Goal: Task Accomplishment & Management: Complete application form

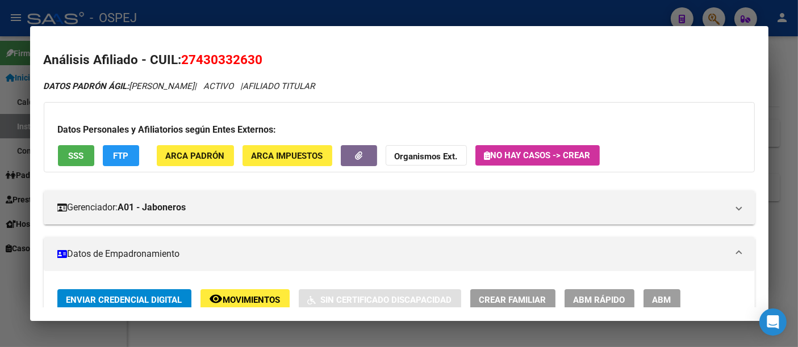
scroll to position [484, 0]
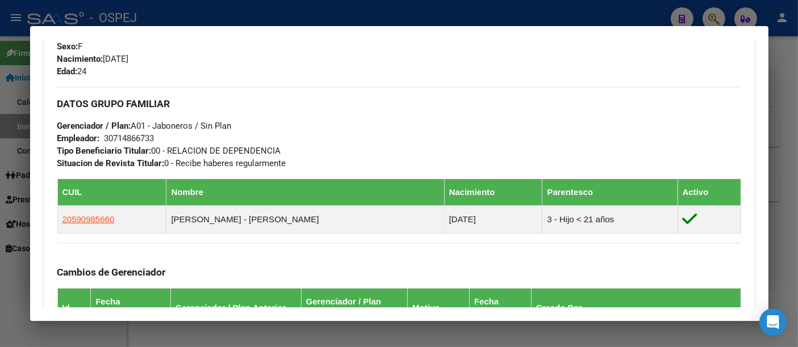
click at [315, 18] on div at bounding box center [399, 173] width 798 height 347
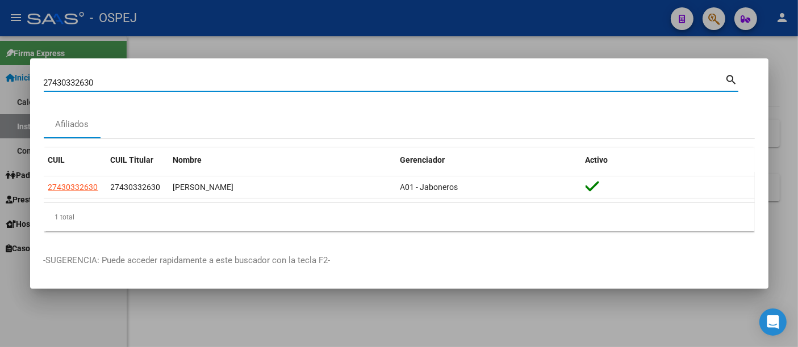
click at [163, 82] on input "27430332630" at bounding box center [384, 83] width 681 height 10
type input "2"
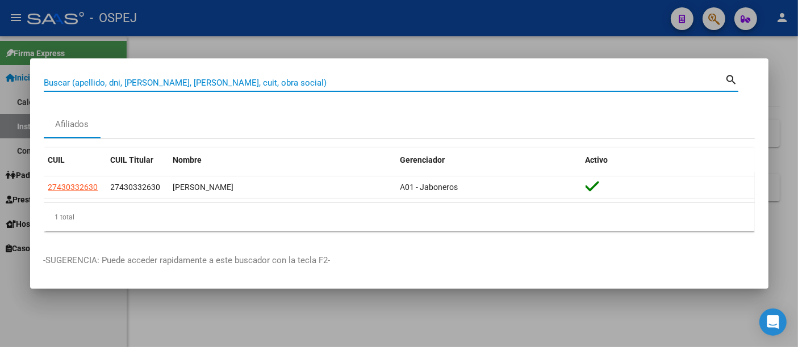
paste input "27173274993"
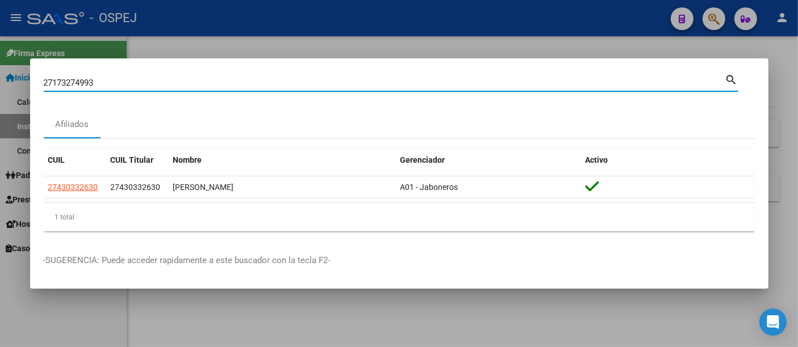
type input "27173274993"
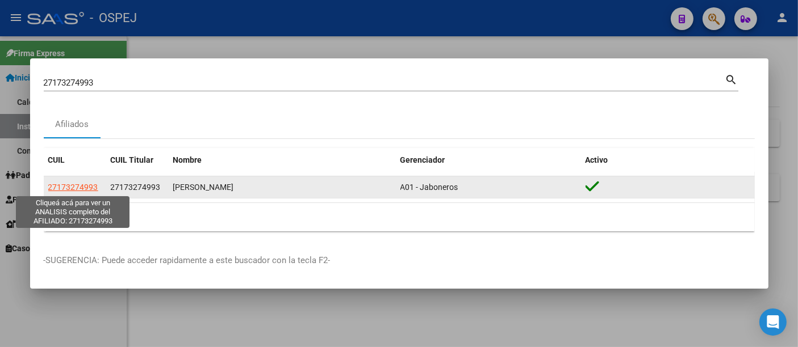
click at [60, 188] on span "27173274993" at bounding box center [73, 187] width 50 height 9
type textarea "27173274993"
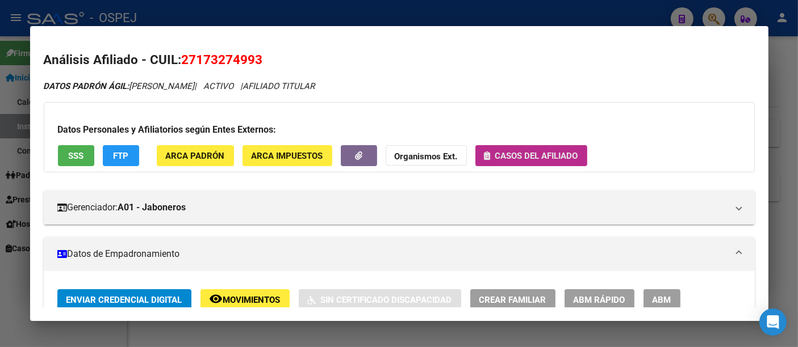
click at [532, 153] on span "Casos del afiliado" at bounding box center [536, 156] width 83 height 10
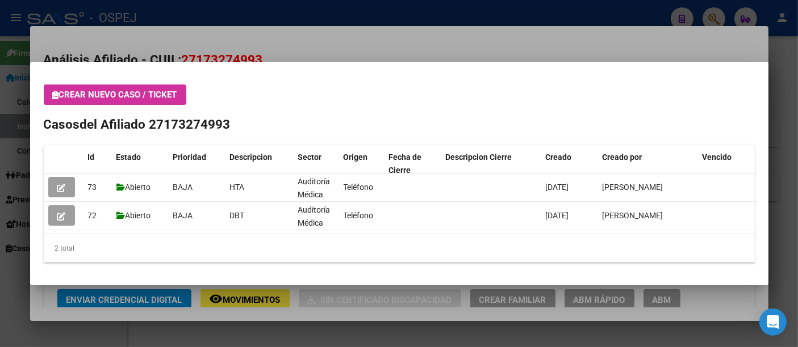
click at [454, 48] on div at bounding box center [399, 173] width 798 height 347
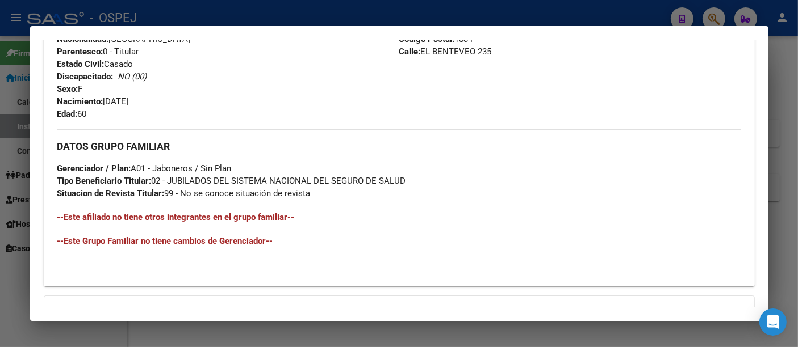
scroll to position [0, 0]
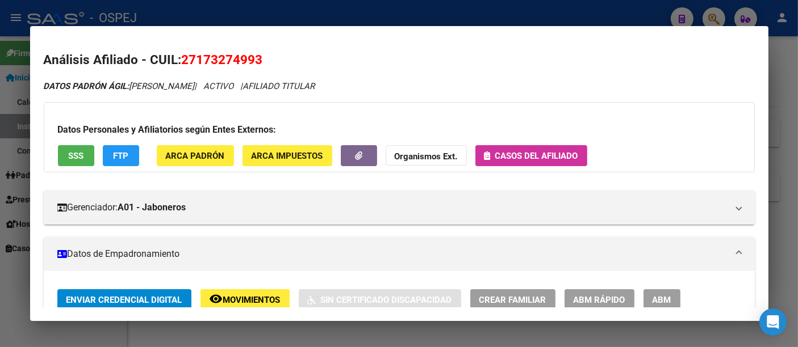
click at [398, 22] on div at bounding box center [399, 173] width 798 height 347
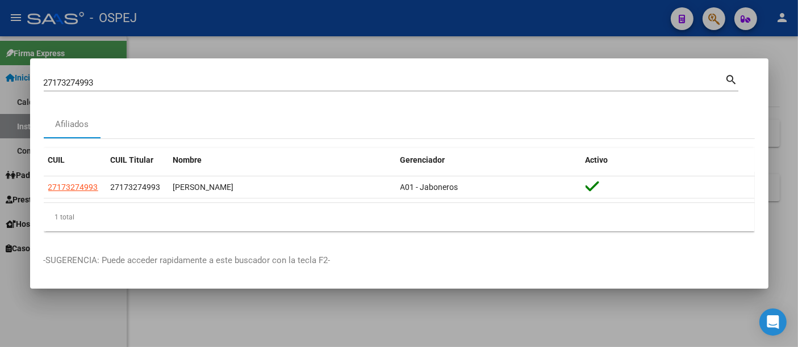
click at [245, 82] on input "27173274993" at bounding box center [384, 83] width 681 height 10
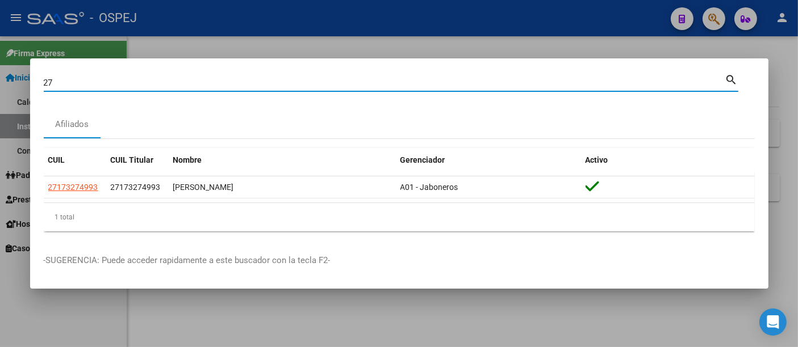
type input "2"
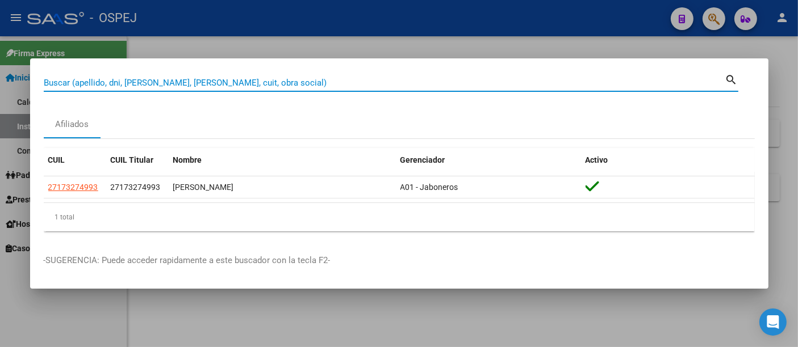
paste input "31229233"
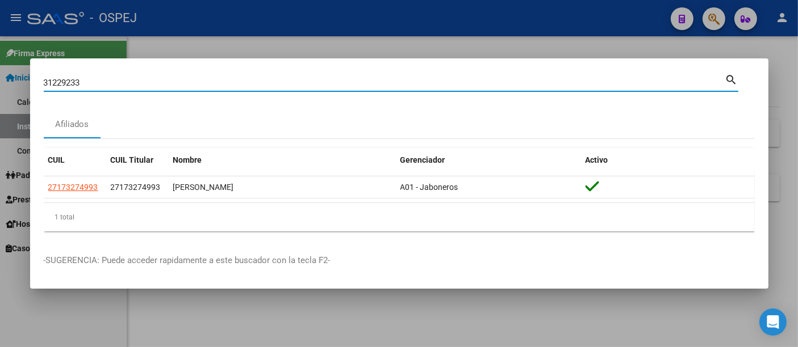
type input "31229233"
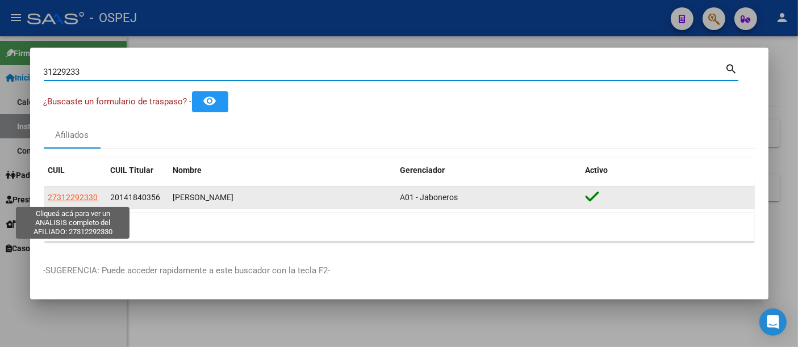
click at [63, 197] on span "27312292330" at bounding box center [73, 197] width 50 height 9
type textarea "27312292330"
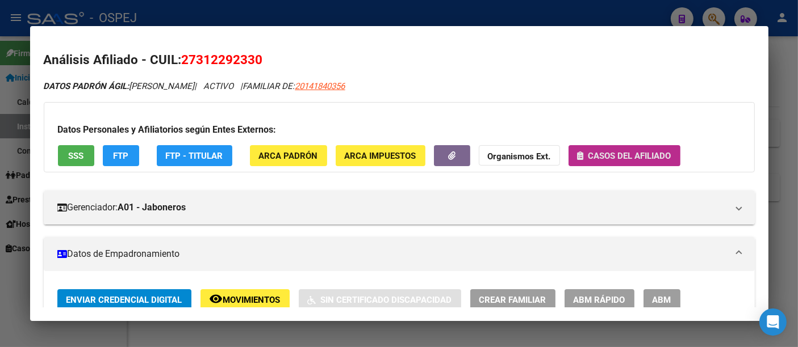
click at [610, 151] on span "Casos del afiliado" at bounding box center [629, 156] width 83 height 10
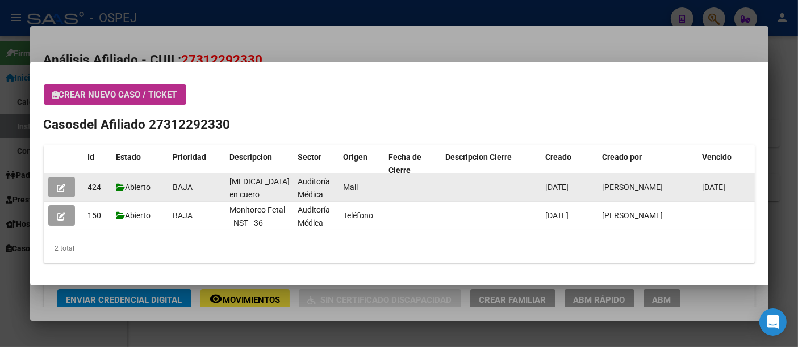
click at [54, 184] on button "button" at bounding box center [61, 187] width 27 height 20
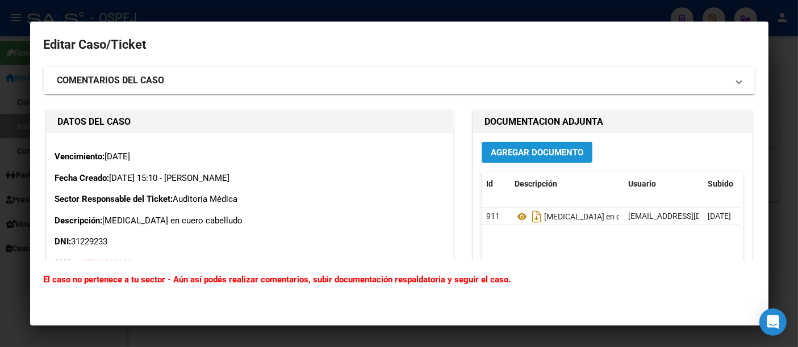
click at [544, 149] on span "Agregar Documento" at bounding box center [536, 153] width 93 height 10
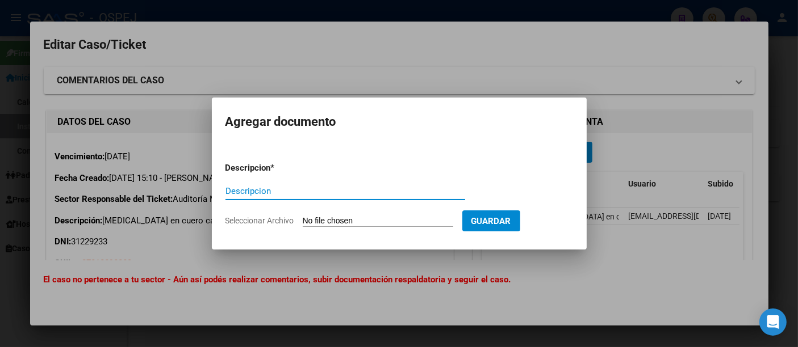
type input "N"
click at [264, 196] on input "cx pasada para el 30/10" at bounding box center [345, 191] width 240 height 10
type input "cx pospuesta para el 30/10"
click at [356, 222] on input "Seleccionar Archivo" at bounding box center [378, 221] width 150 height 11
type input "C:\fakepath\Nueva fecha - [PERSON_NAME] G..pdf"
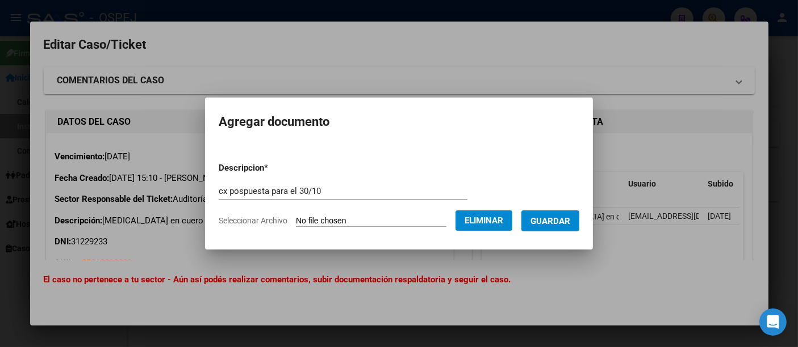
click at [563, 216] on span "Guardar" at bounding box center [550, 221] width 40 height 10
